Goal: Find specific page/section: Find specific page/section

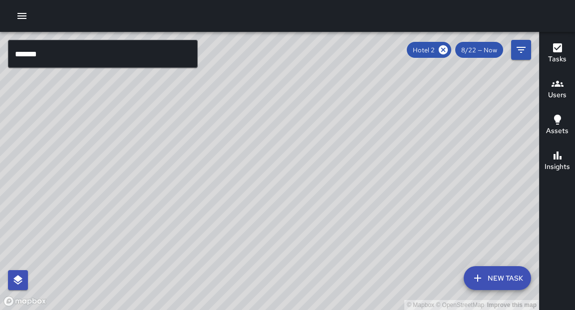
click at [271, 196] on div "© Mapbox © OpenStreetMap Improve this map" at bounding box center [269, 171] width 539 height 278
drag, startPoint x: 272, startPoint y: 254, endPoint x: 290, endPoint y: 126, distance: 128.6
click at [287, 127] on div "© Mapbox © OpenStreetMap Improve this map" at bounding box center [269, 171] width 539 height 278
click at [442, 50] on icon at bounding box center [443, 49] width 9 height 9
drag, startPoint x: 191, startPoint y: 249, endPoint x: 396, endPoint y: 73, distance: 270.1
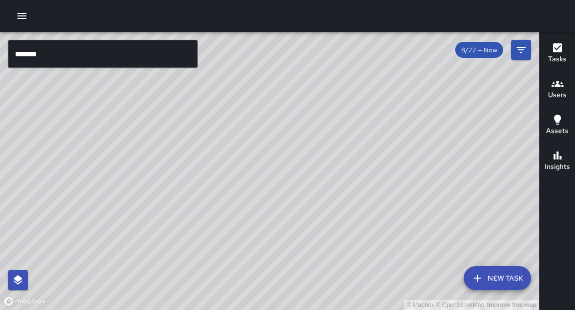
click at [397, 74] on div "© Mapbox © OpenStreetMap Improve this map" at bounding box center [269, 171] width 539 height 278
drag, startPoint x: 249, startPoint y: 248, endPoint x: 261, endPoint y: 179, distance: 69.3
click at [261, 179] on div "© Mapbox © OpenStreetMap Improve this map" at bounding box center [269, 171] width 539 height 278
drag, startPoint x: 259, startPoint y: 215, endPoint x: 262, endPoint y: 156, distance: 59.4
click at [262, 156] on div "© Mapbox © OpenStreetMap Improve this map" at bounding box center [269, 171] width 539 height 278
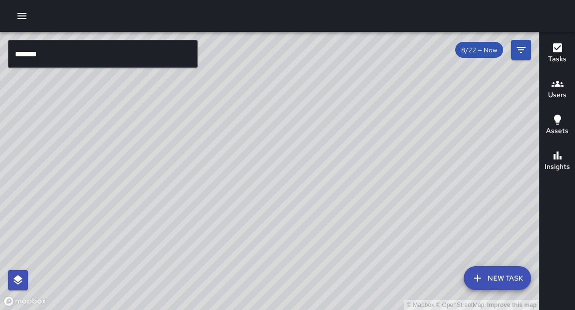
drag, startPoint x: 300, startPoint y: 157, endPoint x: 292, endPoint y: 173, distance: 18.1
click at [295, 176] on div "© Mapbox © OpenStreetMap Improve this map" at bounding box center [269, 171] width 539 height 278
drag, startPoint x: 263, startPoint y: 90, endPoint x: 186, endPoint y: 188, distance: 125.1
click at [186, 188] on div "© Mapbox © OpenStreetMap Improve this map" at bounding box center [269, 171] width 539 height 278
drag, startPoint x: 306, startPoint y: 73, endPoint x: 304, endPoint y: 154, distance: 80.4
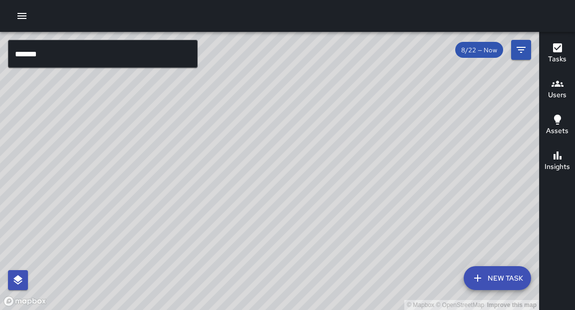
click at [309, 151] on div "© Mapbox © OpenStreetMap Improve this map" at bounding box center [269, 171] width 539 height 278
drag, startPoint x: 355, startPoint y: 191, endPoint x: 338, endPoint y: 226, distance: 38.6
click at [338, 226] on div "© Mapbox © OpenStreetMap Improve this map" at bounding box center [269, 171] width 539 height 278
click at [317, 215] on div "© Mapbox © OpenStreetMap Improve this map" at bounding box center [269, 171] width 539 height 278
click at [280, 206] on div "© Mapbox © OpenStreetMap Improve this map" at bounding box center [269, 171] width 539 height 278
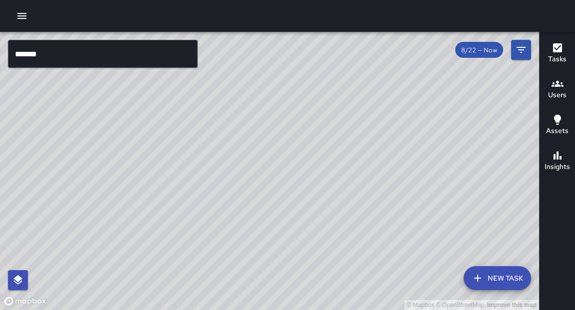
drag, startPoint x: 182, startPoint y: 132, endPoint x: 262, endPoint y: 136, distance: 80.0
click at [263, 135] on div "© Mapbox © OpenStreetMap Improve this map" at bounding box center [269, 171] width 539 height 278
drag, startPoint x: 150, startPoint y: 136, endPoint x: 225, endPoint y: 159, distance: 78.0
click at [225, 159] on div "© Mapbox © OpenStreetMap Improve this map" at bounding box center [269, 171] width 539 height 278
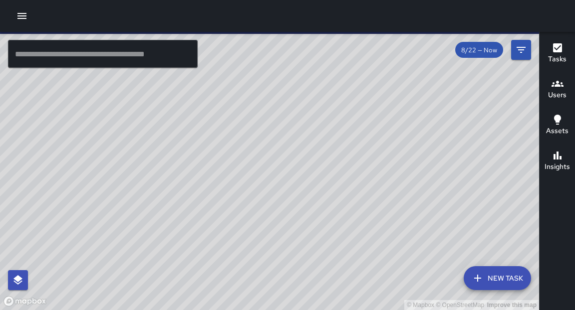
drag, startPoint x: 152, startPoint y: 165, endPoint x: 137, endPoint y: 157, distance: 17.0
click at [152, 166] on div "© Mapbox © OpenStreetMap Improve this map" at bounding box center [269, 171] width 539 height 278
click at [21, 9] on button "button" at bounding box center [22, 16] width 20 height 20
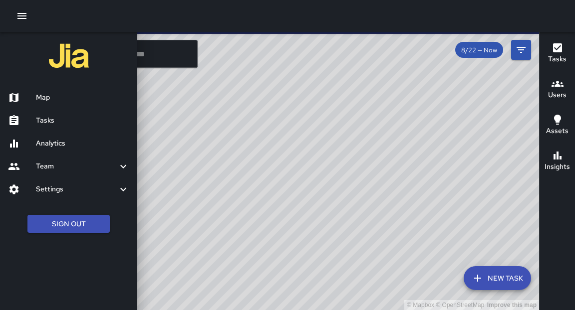
click at [48, 121] on h6 "Tasks" at bounding box center [82, 120] width 93 height 11
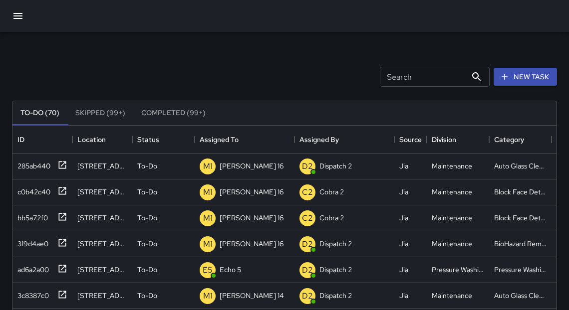
scroll to position [6, 6]
